Goal: Task Accomplishment & Management: Manage account settings

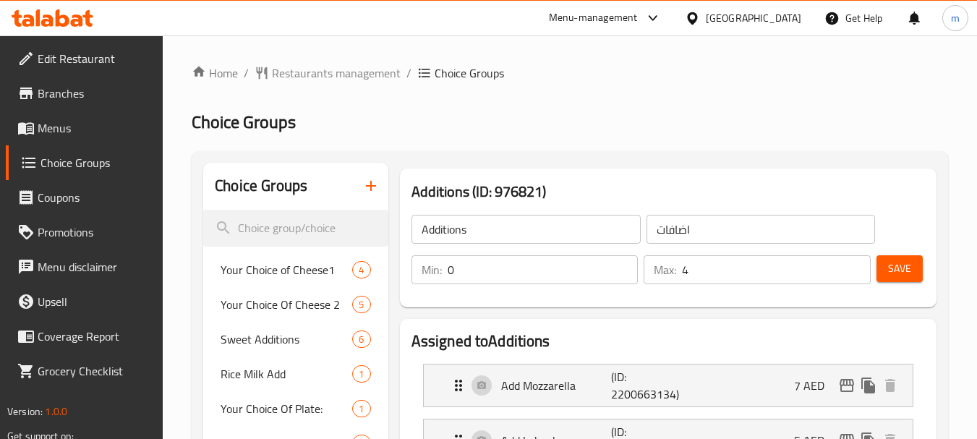
click at [73, 21] on icon at bounding box center [77, 20] width 12 height 12
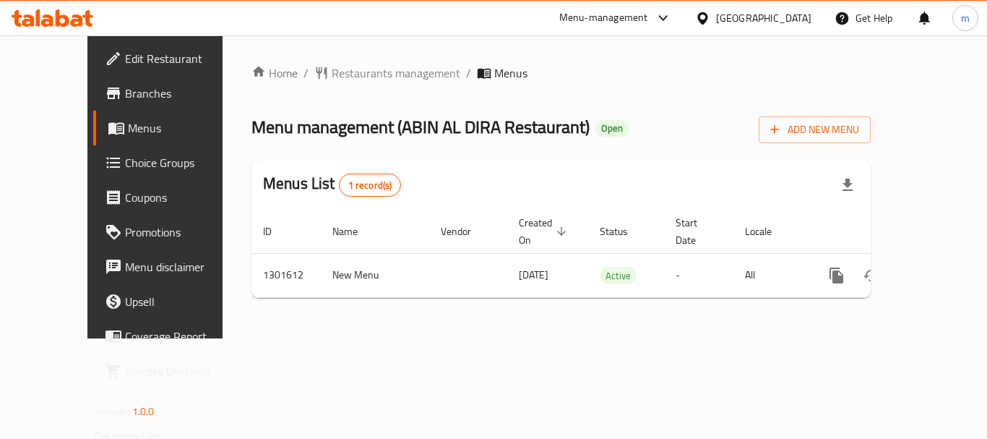
click at [125, 154] on span "Choice Groups" at bounding box center [183, 162] width 116 height 17
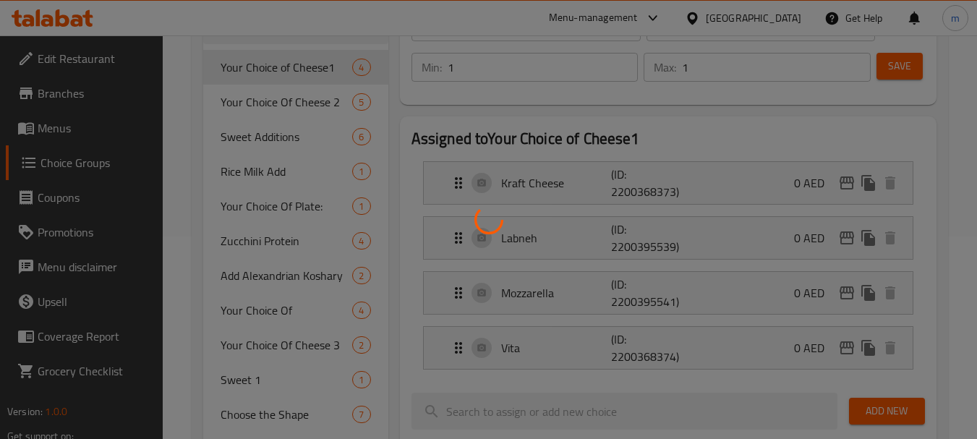
scroll to position [289, 0]
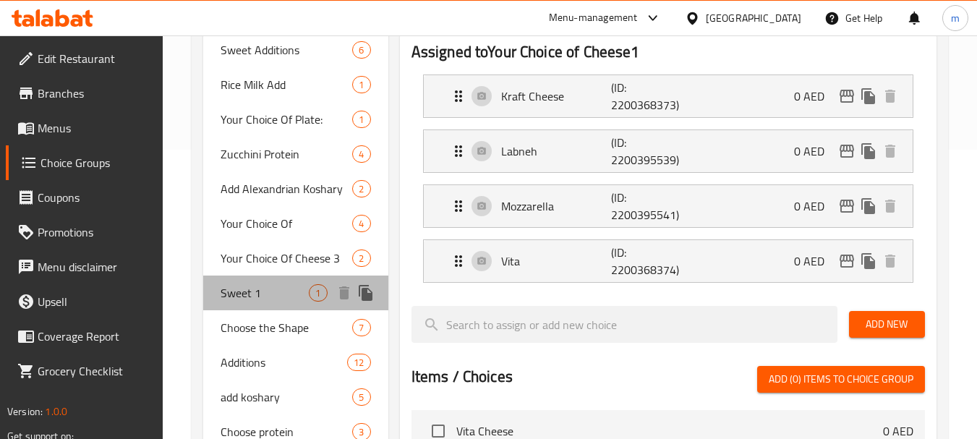
click at [278, 290] on span "Sweet 1" at bounding box center [264, 292] width 88 height 17
type input "Sweet 1"
type input "حلو 1"
type input "0"
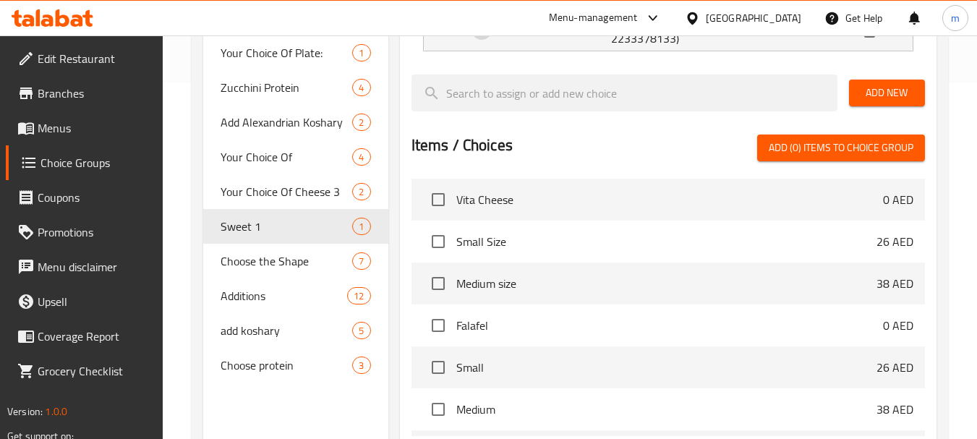
scroll to position [434, 0]
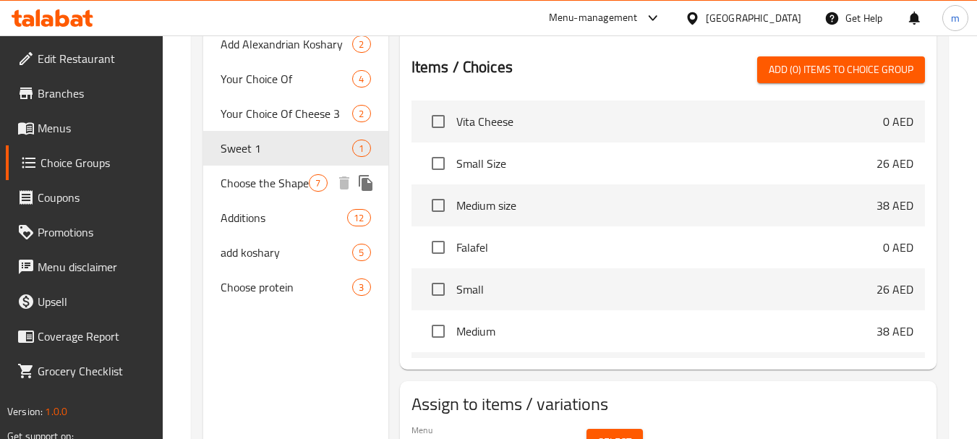
click at [252, 181] on span "Choose the Shape" at bounding box center [264, 182] width 88 height 17
type input "Choose the Shape"
type input "اختر الشكل"
type input "1"
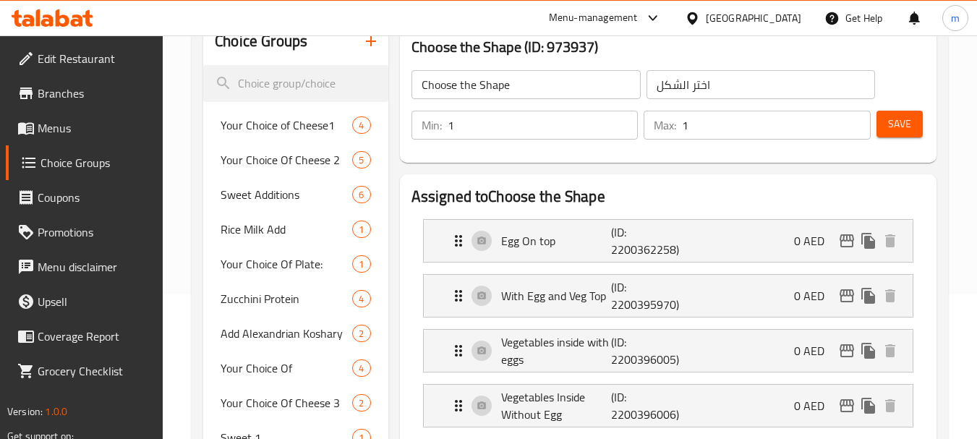
scroll to position [506, 0]
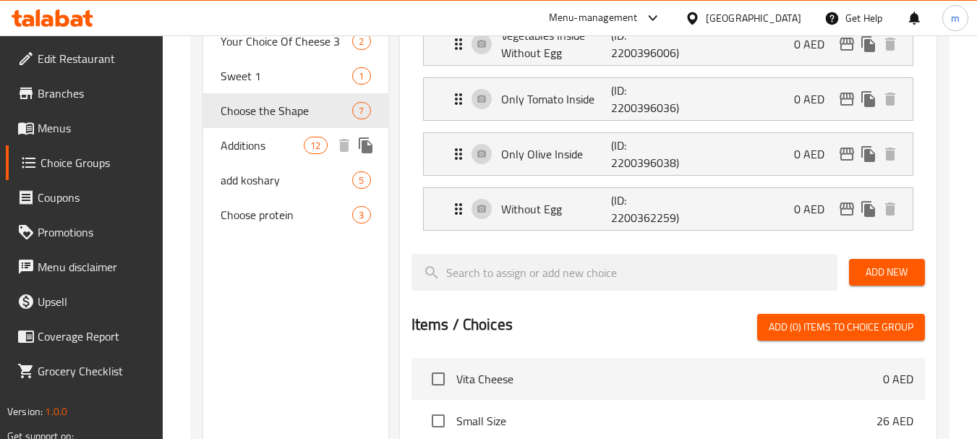
click at [262, 153] on span "Additions" at bounding box center [261, 145] width 83 height 17
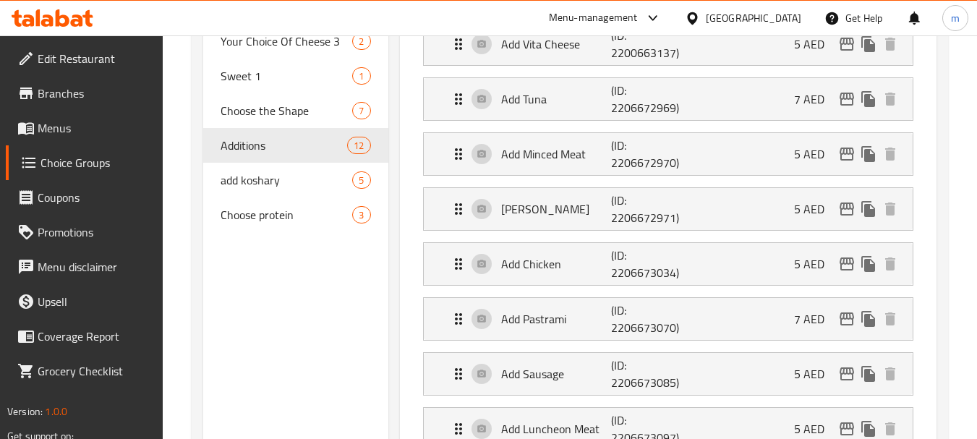
type input "Additions"
type input "اضافات"
type input "0"
type input "4"
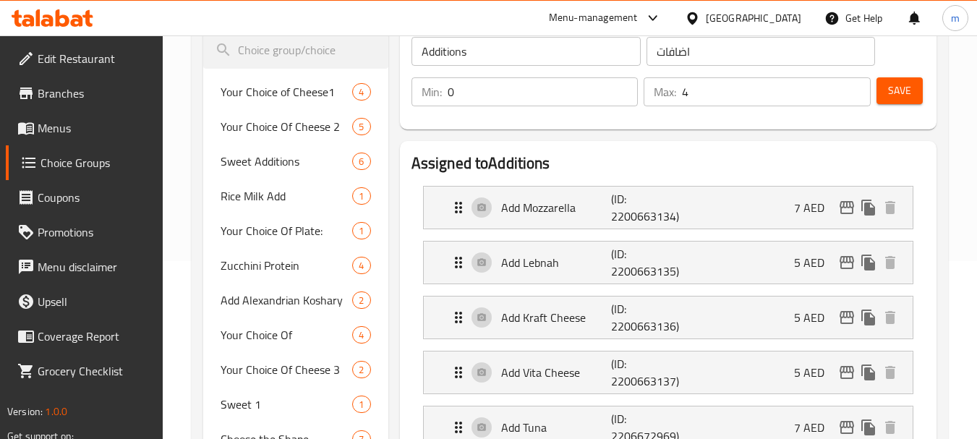
scroll to position [145, 0]
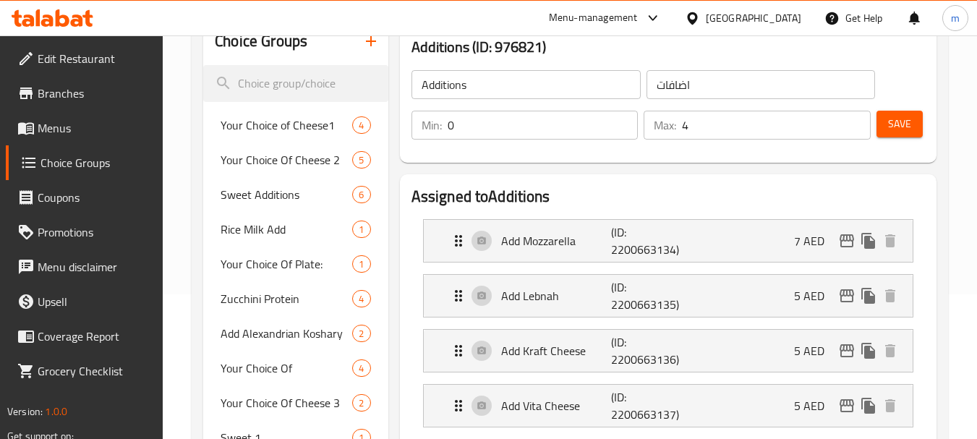
click at [36, 16] on icon at bounding box center [38, 17] width 4 height 17
